Goal: Task Accomplishment & Management: Complete application form

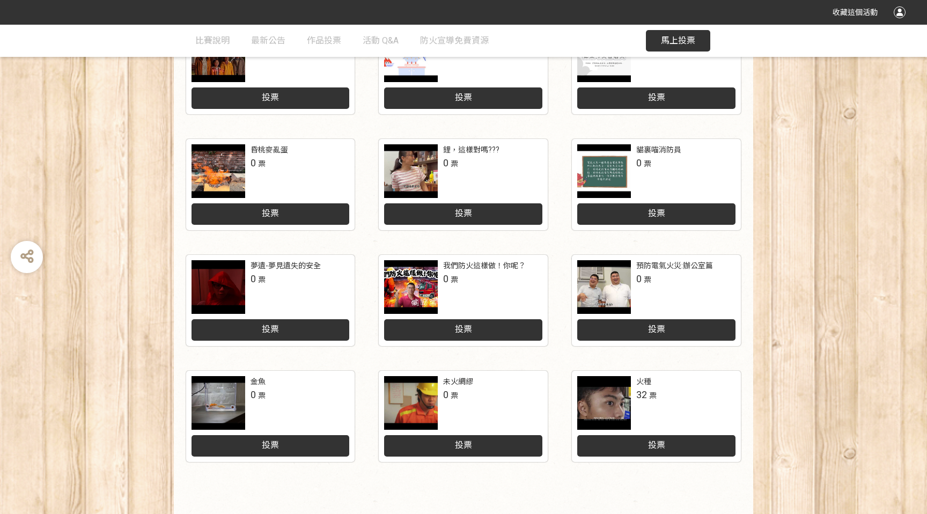
scroll to position [419, 0]
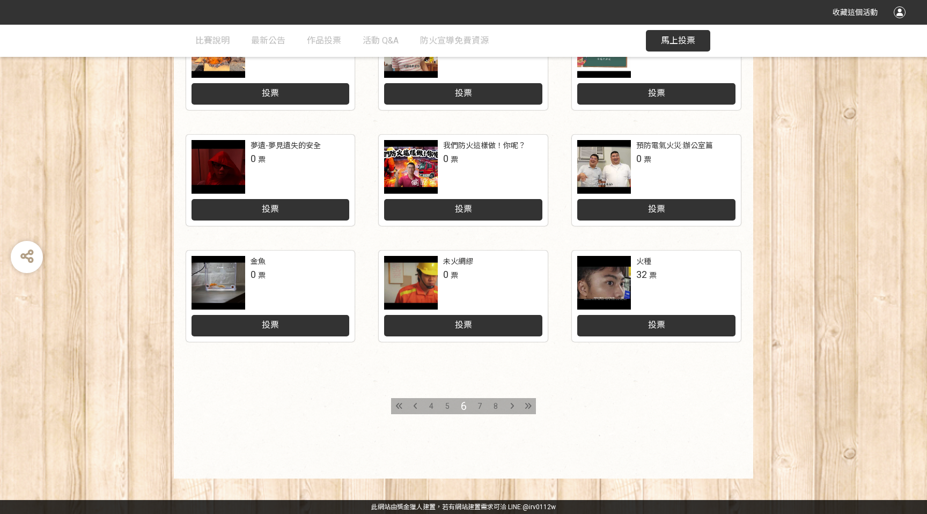
click at [628, 274] on div at bounding box center [604, 283] width 54 height 54
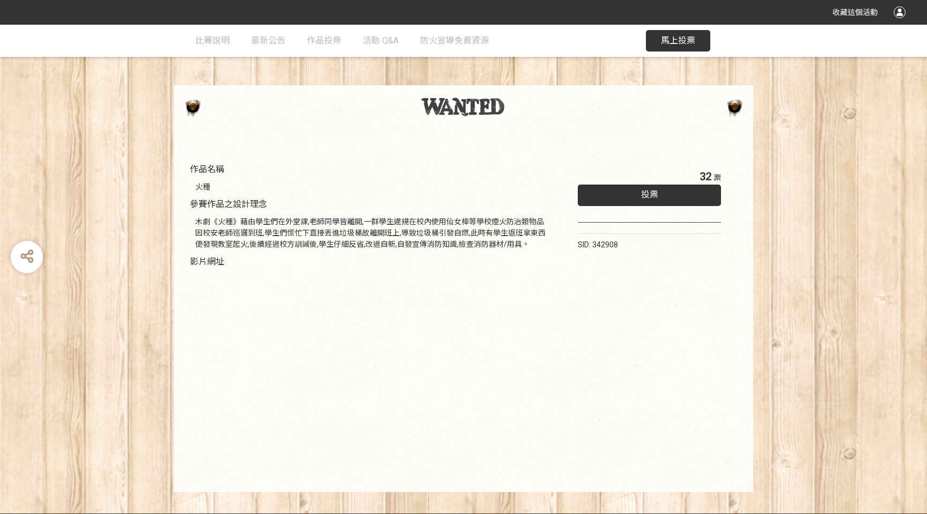
scroll to position [39, 0]
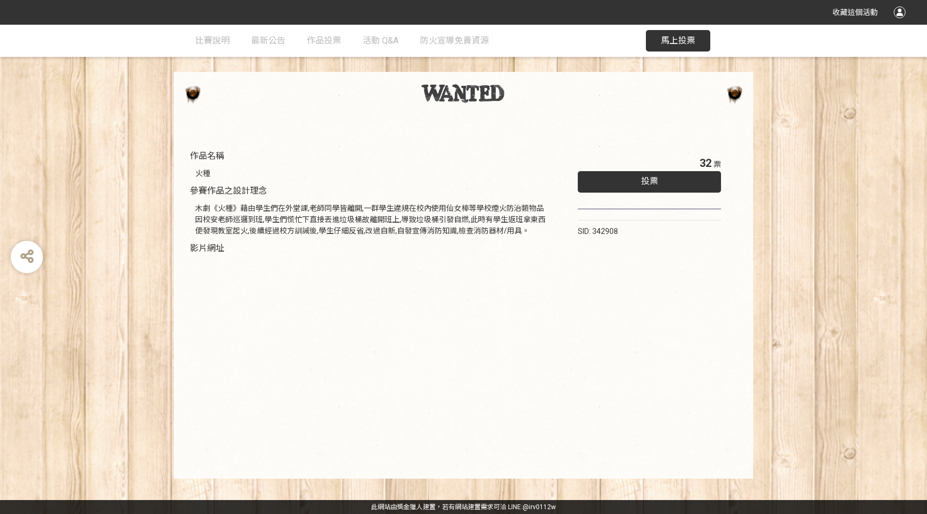
click at [617, 350] on div "32 票 投票 SID: 342908" at bounding box center [649, 305] width 186 height 323
click at [620, 187] on div "投票" at bounding box center [649, 181] width 143 height 21
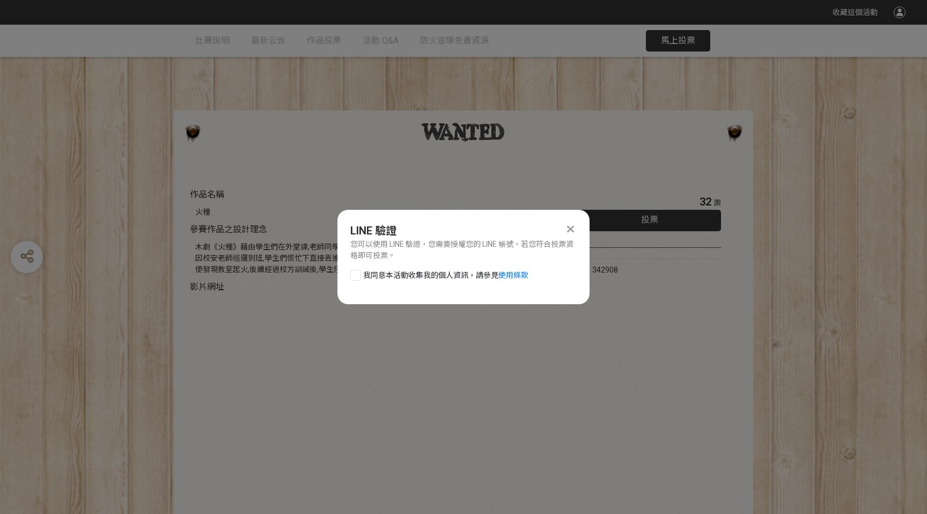
scroll to position [0, 0]
click at [380, 277] on span "我同意本活動收集我的個人資訊，請參見 使用條款" at bounding box center [445, 275] width 165 height 11
click at [358, 277] on input "我同意本活動收集我的個人資訊，請參見 使用條款" at bounding box center [354, 274] width 7 height 7
checkbox input "false"
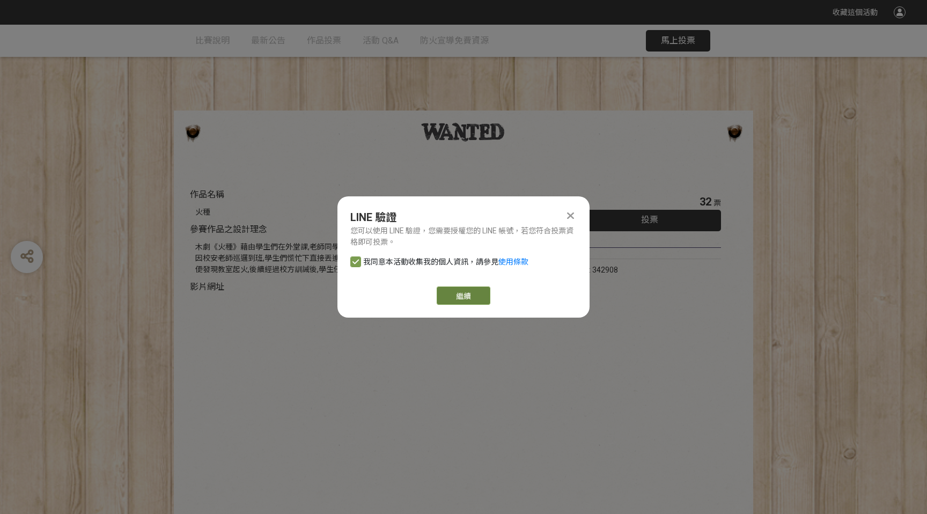
click at [475, 295] on link "繼續" at bounding box center [464, 295] width 54 height 18
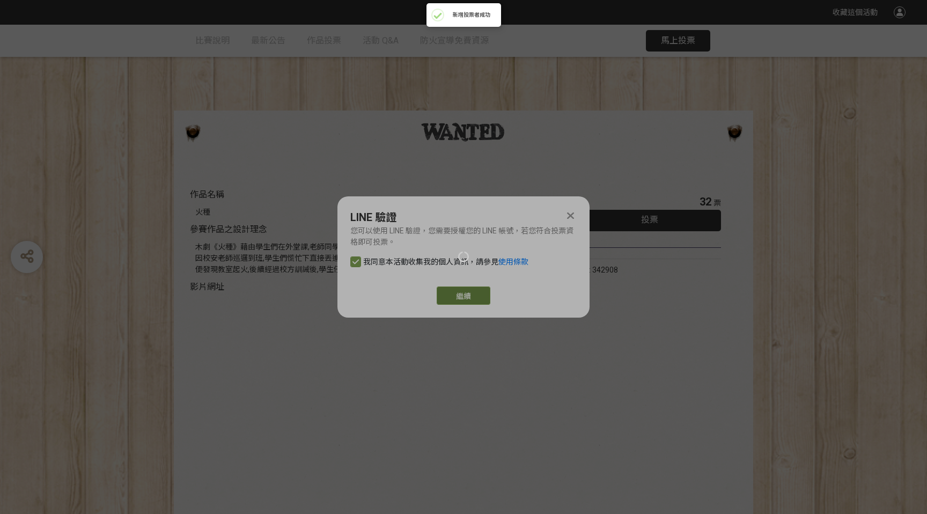
click at [462, 299] on div at bounding box center [463, 257] width 927 height 514
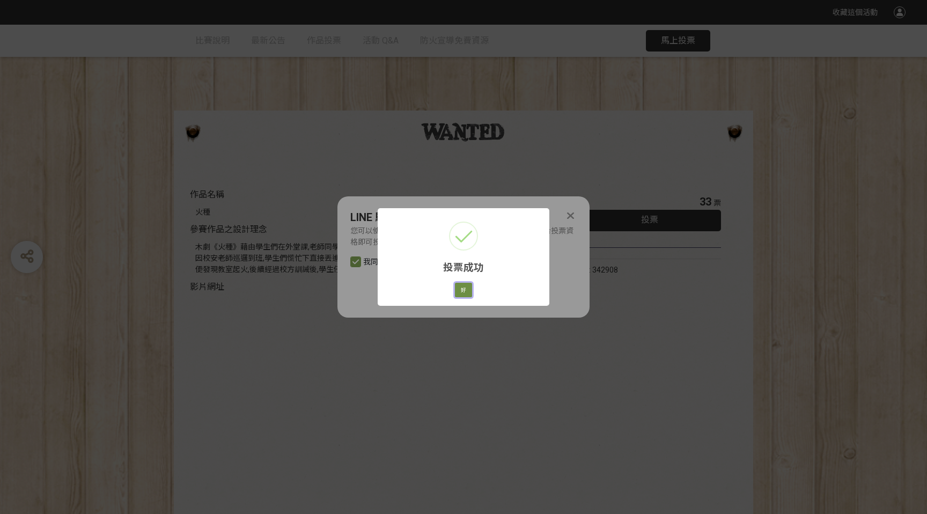
click at [461, 287] on button "好" at bounding box center [463, 290] width 17 height 15
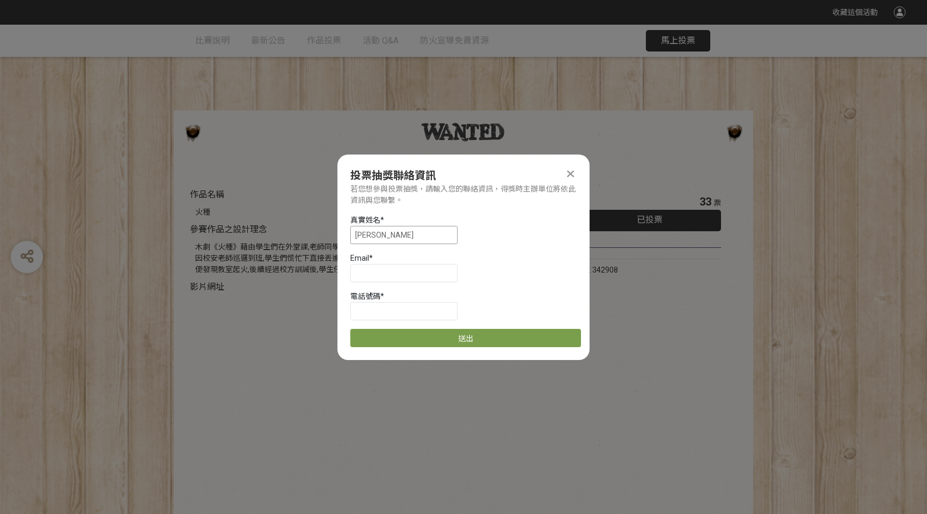
click at [424, 234] on input "[PERSON_NAME]" at bounding box center [403, 235] width 107 height 18
type input "林哲逸"
click at [376, 268] on input at bounding box center [403, 273] width 107 height 18
type input "[EMAIL_ADDRESS][DOMAIN_NAME]"
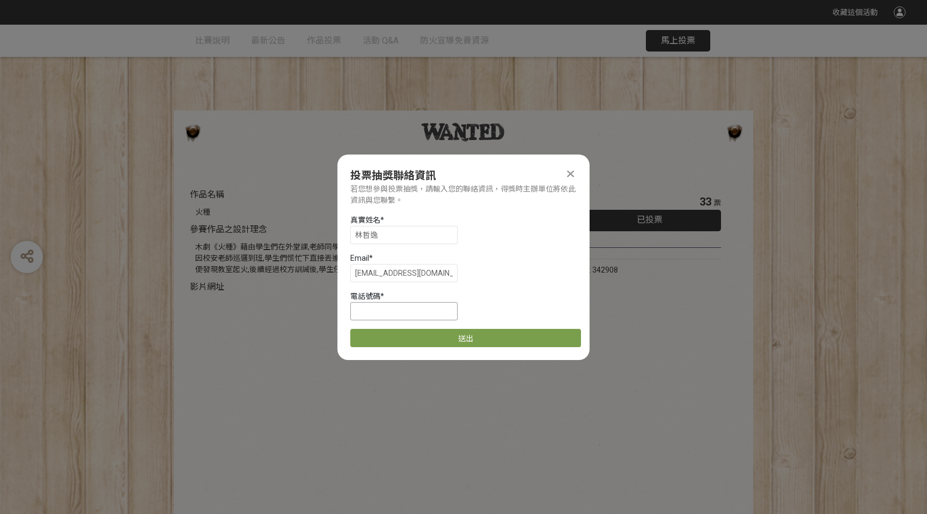
click at [357, 308] on input at bounding box center [403, 311] width 107 height 18
type input "0955835138"
click at [485, 342] on button "送出" at bounding box center [465, 337] width 231 height 18
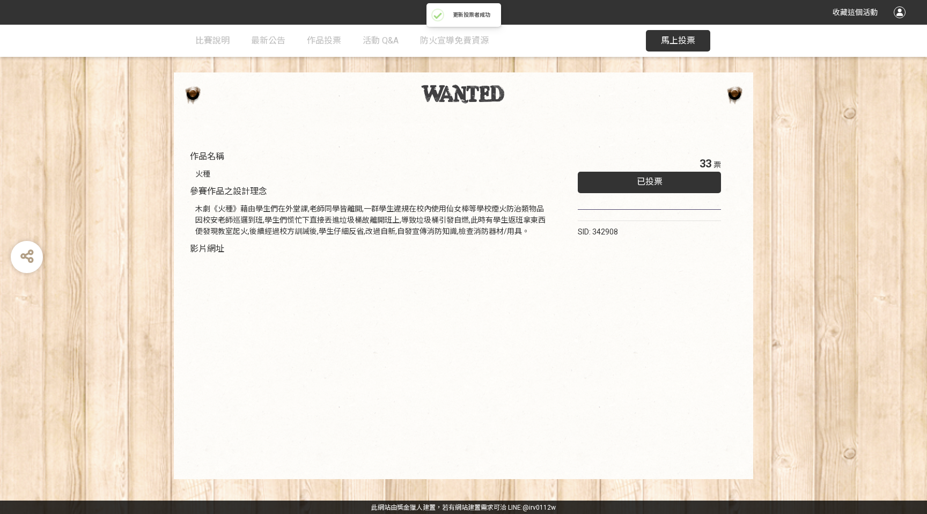
scroll to position [39, 0]
